Goal: Browse casually

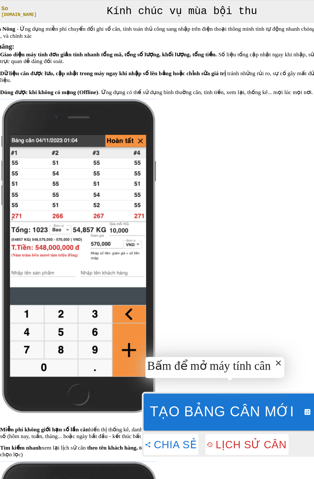
click at [63, 385] on ul "Giao diện máy tính đơn giản tính nhanh tổng mã, tổng số lượng, khối lượng, tổng…" at bounding box center [157, 375] width 309 height 658
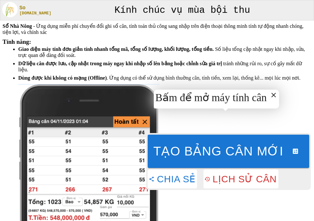
click at [58, 193] on img at bounding box center [88, 224] width 141 height 287
